Goal: Obtain resource: Obtain resource

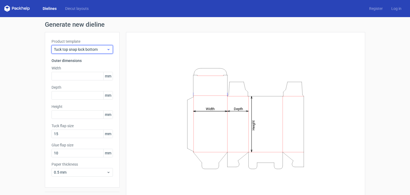
click at [108, 49] on icon at bounding box center [108, 49] width 4 height 4
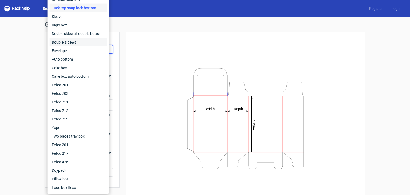
click at [78, 40] on div "Double sidewall" at bounding box center [78, 42] width 57 height 9
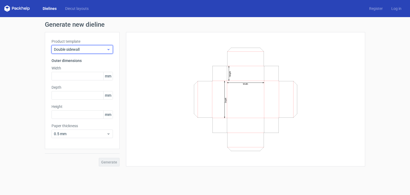
click at [76, 49] on span "Double sidewall" at bounding box center [80, 49] width 53 height 5
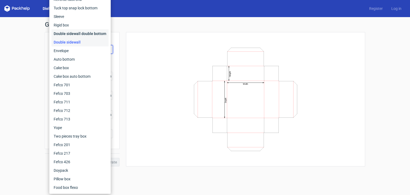
click at [74, 34] on div "Double sidewall double bottom" at bounding box center [79, 33] width 57 height 9
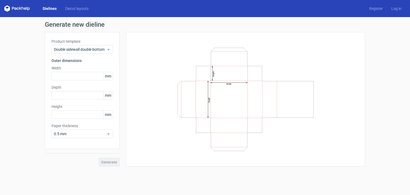
click at [73, 44] on label "Product template" at bounding box center [81, 41] width 61 height 5
click at [73, 48] on span "Double sidewall double bottom" at bounding box center [80, 49] width 53 height 5
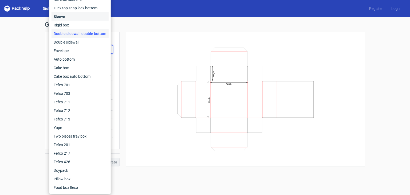
click at [69, 19] on div "Sleeve" at bounding box center [79, 16] width 57 height 9
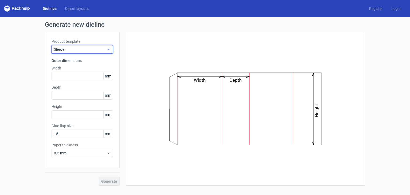
click at [75, 47] on span "Sleeve" at bounding box center [80, 49] width 53 height 5
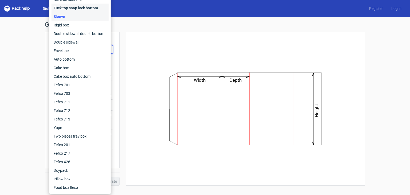
click at [85, 9] on div "Tuck top snap lock bottom" at bounding box center [79, 8] width 57 height 9
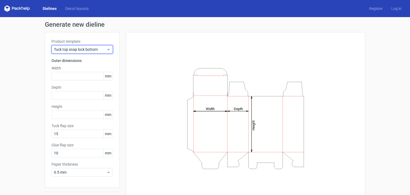
click at [83, 48] on span "Tuck top snap lock bottom" at bounding box center [80, 49] width 53 height 5
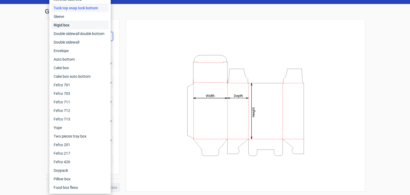
scroll to position [14, 0]
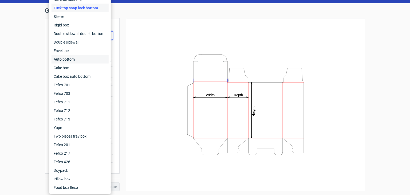
click at [80, 61] on div "Auto bottom" at bounding box center [79, 59] width 57 height 9
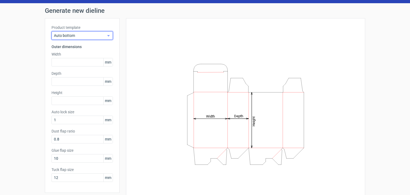
click at [72, 35] on span "Auto bottom" at bounding box center [80, 35] width 53 height 5
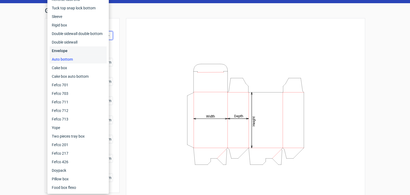
click at [74, 49] on div "Envelope" at bounding box center [78, 50] width 57 height 9
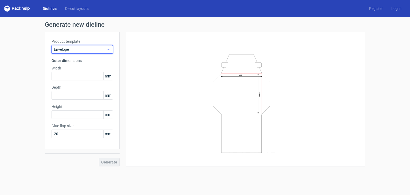
click at [81, 51] on span "Envelope" at bounding box center [80, 49] width 53 height 5
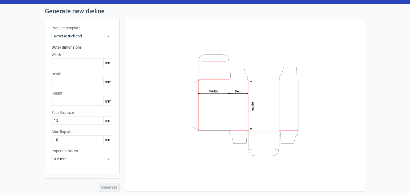
scroll to position [14, 0]
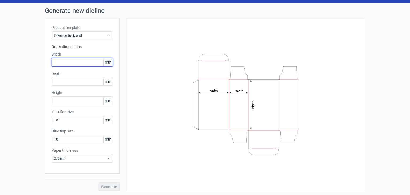
click at [71, 62] on input "text" at bounding box center [81, 62] width 61 height 9
type input "2"
type input "80"
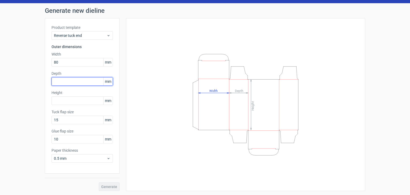
click at [68, 81] on input "text" at bounding box center [81, 81] width 61 height 9
type input "20"
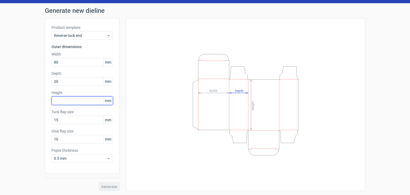
click at [60, 99] on div "Height mm" at bounding box center [81, 97] width 61 height 15
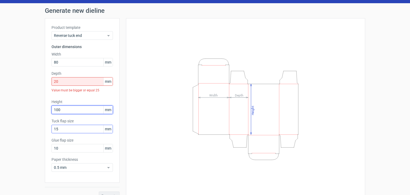
type input "100"
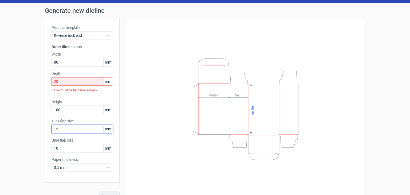
click at [68, 129] on input "15" at bounding box center [81, 129] width 61 height 9
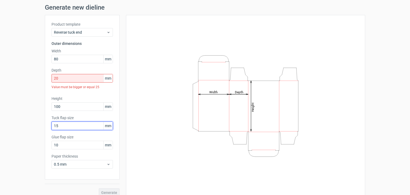
scroll to position [23, 0]
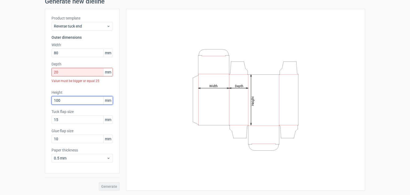
click at [68, 102] on input "100" at bounding box center [81, 100] width 61 height 9
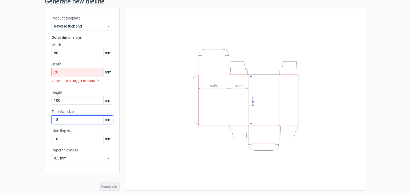
click at [70, 120] on input "15" at bounding box center [81, 119] width 61 height 9
click at [66, 137] on input "10" at bounding box center [81, 138] width 61 height 9
click at [106, 54] on span "mm" at bounding box center [107, 53] width 9 height 8
drag, startPoint x: 103, startPoint y: 53, endPoint x: 107, endPoint y: 54, distance: 4.1
click at [107, 54] on span "mm" at bounding box center [107, 53] width 9 height 8
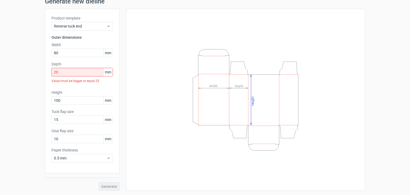
click at [144, 55] on div "Height Depth Width" at bounding box center [246, 99] width 226 height 168
click at [151, 71] on div "Height Depth Width" at bounding box center [246, 99] width 226 height 168
click at [91, 71] on input "20" at bounding box center [81, 72] width 61 height 9
click at [154, 74] on div "Height Depth Width" at bounding box center [246, 99] width 226 height 168
click at [70, 121] on input "15" at bounding box center [81, 119] width 61 height 9
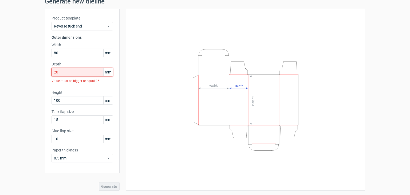
click at [69, 70] on input "20" at bounding box center [81, 72] width 61 height 9
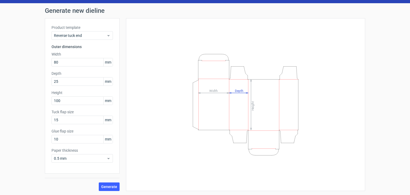
click at [152, 83] on div "Height Depth Width" at bounding box center [246, 104] width 226 height 159
click at [63, 83] on input "25" at bounding box center [81, 81] width 61 height 9
drag, startPoint x: 69, startPoint y: 50, endPoint x: 115, endPoint y: 18, distance: 55.6
click at [108, 24] on div "Product template Reverse tuck end Outer dimensions Width 80 mm Depth 25 mm Heig…" at bounding box center [82, 95] width 75 height 155
click at [172, 53] on icon "Height Depth Width" at bounding box center [245, 104] width 160 height 107
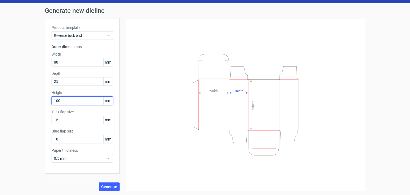
click at [68, 103] on input "100" at bounding box center [81, 100] width 61 height 9
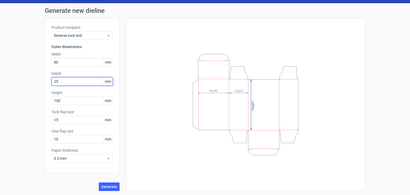
click at [71, 82] on input "25" at bounding box center [81, 81] width 61 height 9
type input "20"
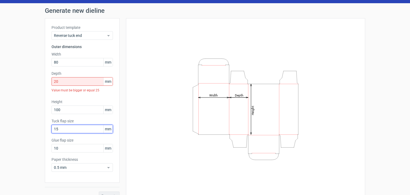
drag, startPoint x: 64, startPoint y: 121, endPoint x: 52, endPoint y: 125, distance: 12.9
click at [52, 125] on input "15" at bounding box center [81, 129] width 61 height 9
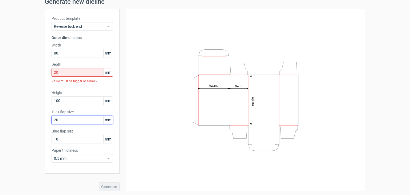
scroll to position [23, 0]
type input "20"
click at [2, 135] on div "Generate new dieline Product template Reverse tuck end Outer dimensions Width 8…" at bounding box center [205, 94] width 410 height 201
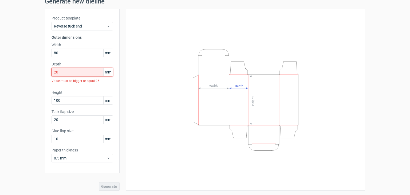
drag, startPoint x: 62, startPoint y: 72, endPoint x: 55, endPoint y: 71, distance: 7.4
click at [55, 71] on input "20" at bounding box center [81, 72] width 61 height 9
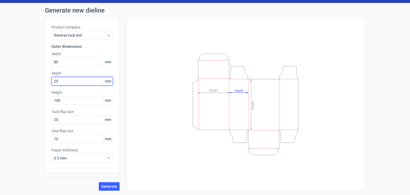
scroll to position [14, 0]
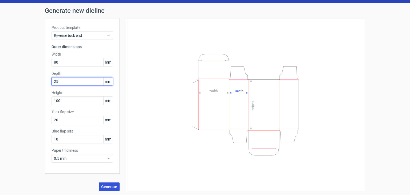
type input "25"
click at [116, 185] on button "Generate" at bounding box center [109, 186] width 21 height 9
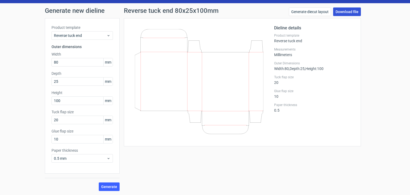
click at [346, 11] on link "Download file" at bounding box center [347, 11] width 28 height 9
